Goal: Check status: Check status

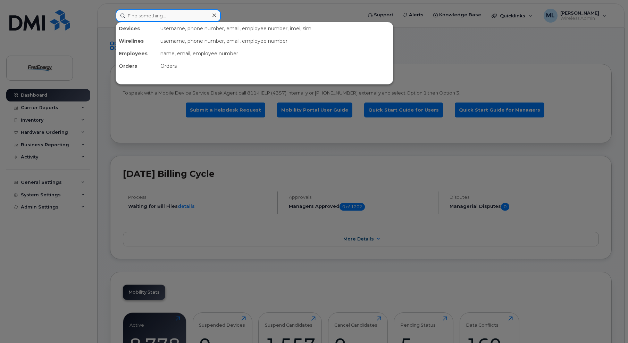
click at [168, 12] on input at bounding box center [168, 15] width 105 height 12
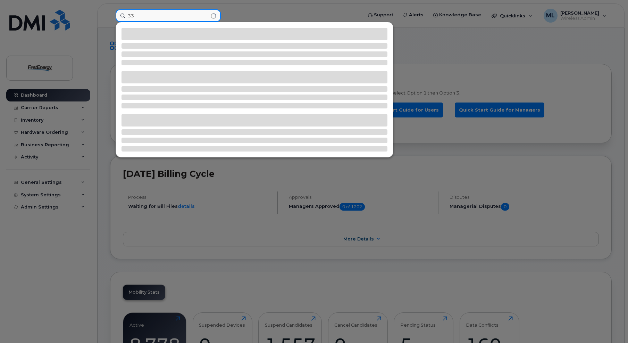
type input "3"
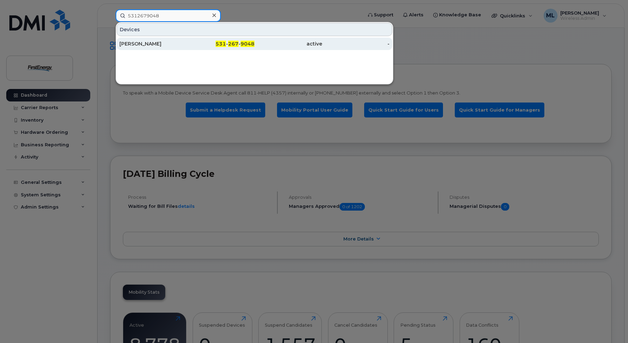
type input "5312679048"
click at [131, 45] on div "[PERSON_NAME]" at bounding box center [153, 43] width 68 height 7
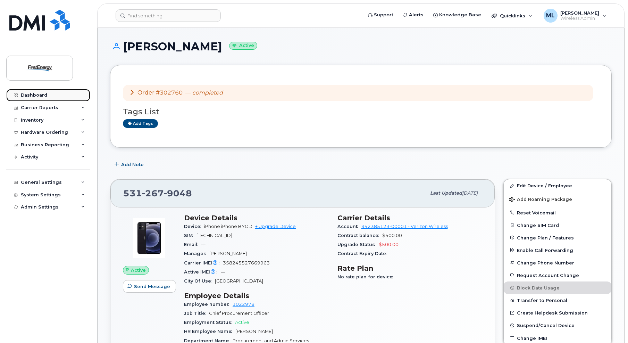
click at [26, 92] on div "Dashboard" at bounding box center [34, 95] width 26 height 6
